Goal: Find specific page/section: Find specific page/section

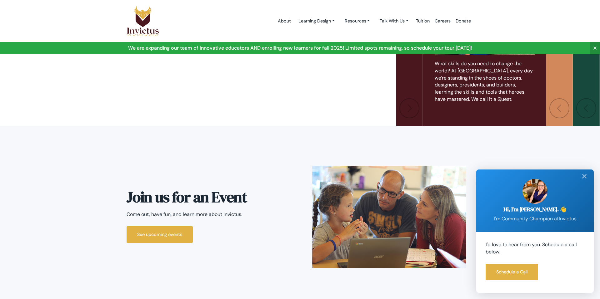
scroll to position [1513, 0]
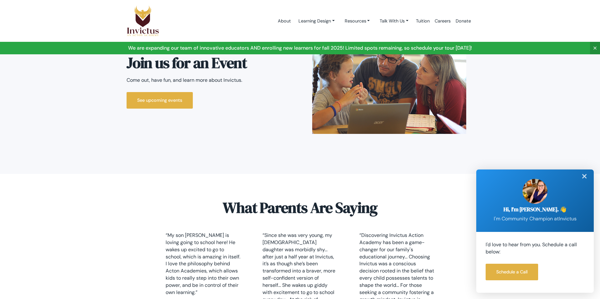
click at [583, 177] on div "✕" at bounding box center [584, 177] width 12 height 14
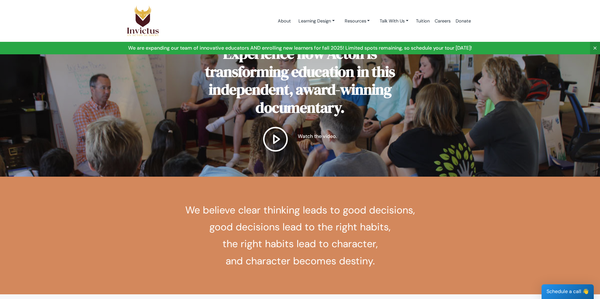
scroll to position [747, 0]
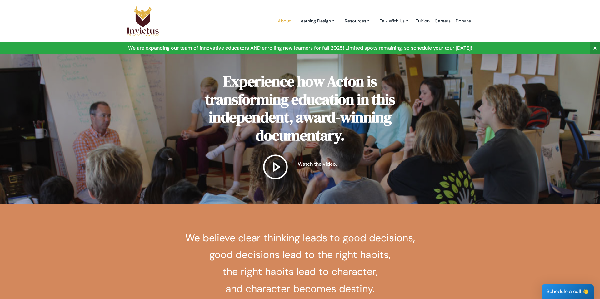
click at [285, 22] on link "About" at bounding box center [284, 21] width 18 height 27
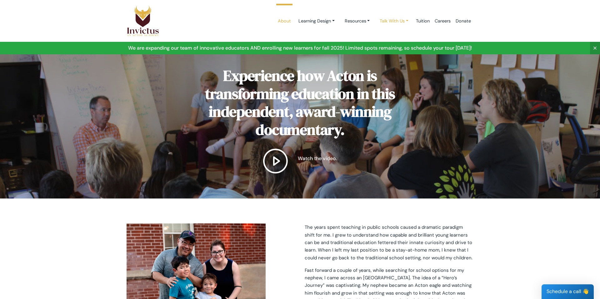
click at [340, 22] on link "Talk With Us" at bounding box center [316, 21] width 46 height 12
click at [434, 32] on link "Careers" at bounding box center [442, 21] width 21 height 27
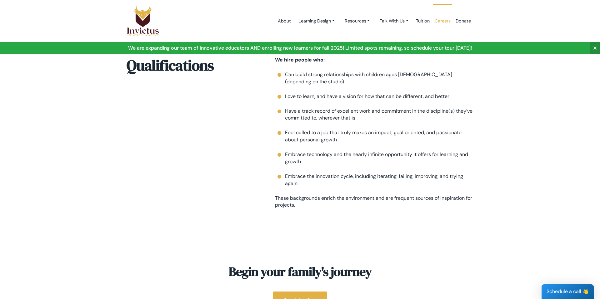
scroll to position [851, 0]
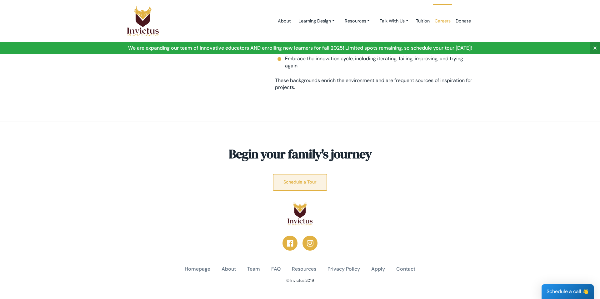
click at [290, 174] on link "Schedule a Tour" at bounding box center [300, 182] width 54 height 17
